Goal: Find specific page/section: Find specific page/section

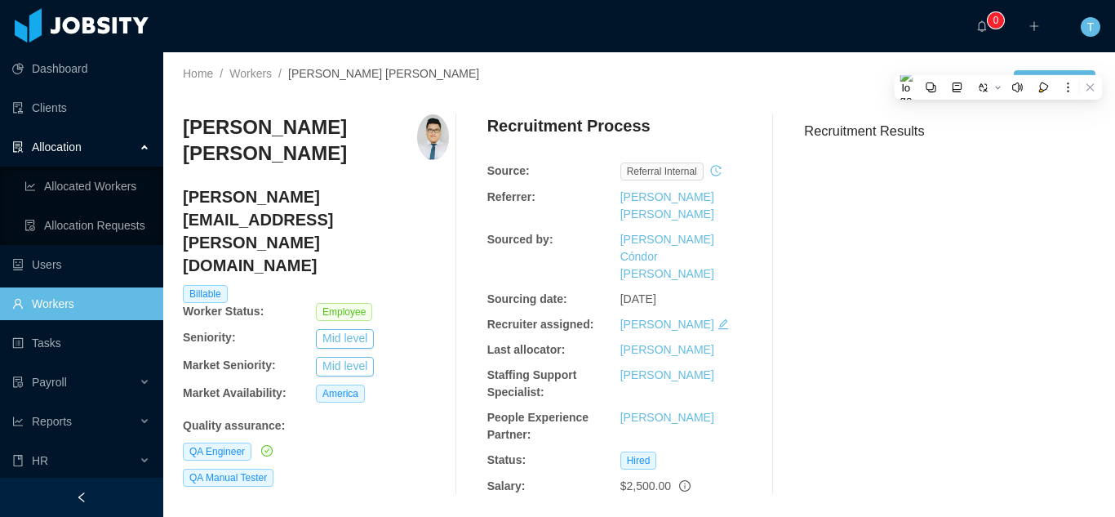
click at [49, 301] on link "Workers" at bounding box center [81, 303] width 138 height 33
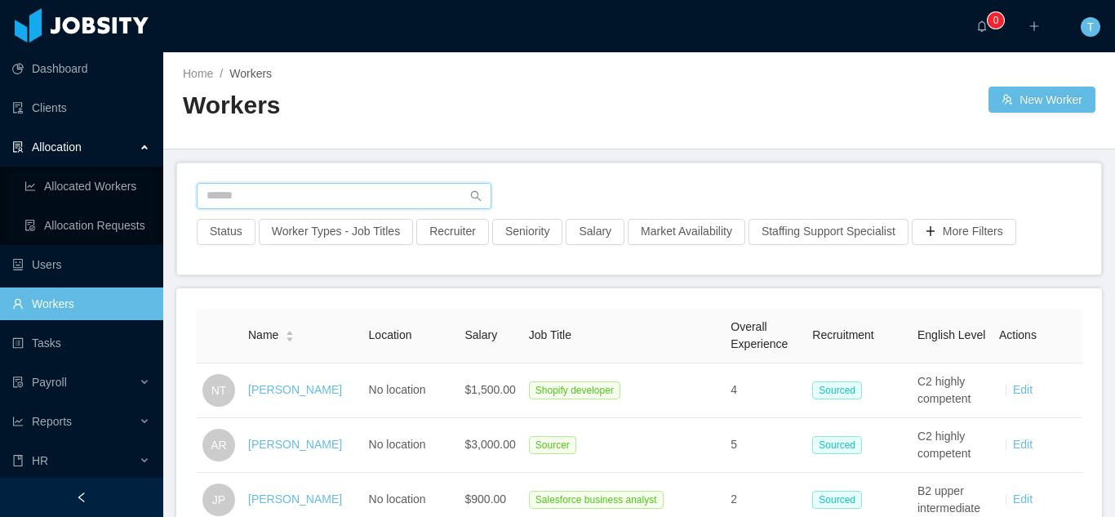
click at [330, 198] on input "text" at bounding box center [344, 196] width 295 height 26
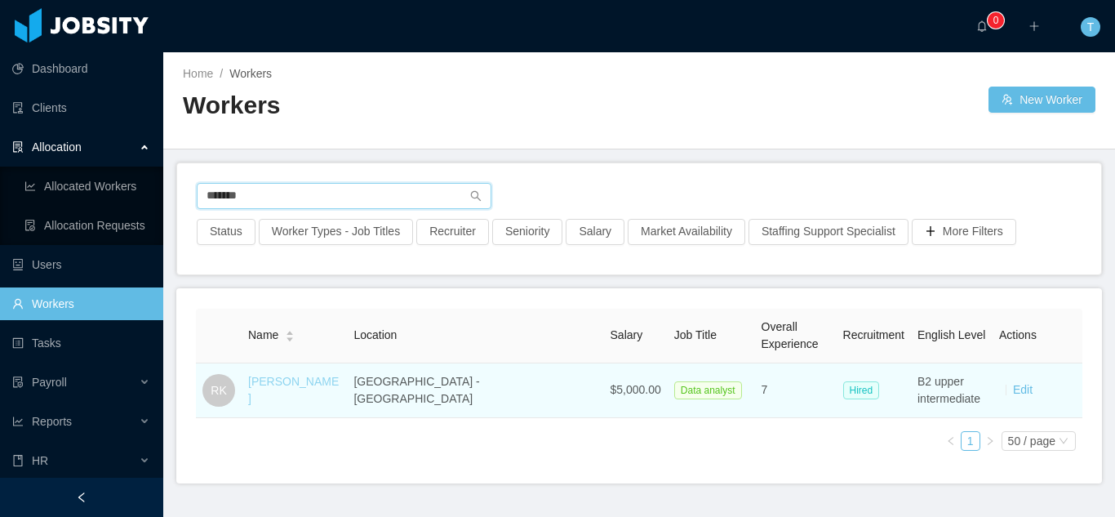
type input "*******"
click at [273, 392] on link "[PERSON_NAME]" at bounding box center [293, 390] width 91 height 30
